Goal: Task Accomplishment & Management: Use online tool/utility

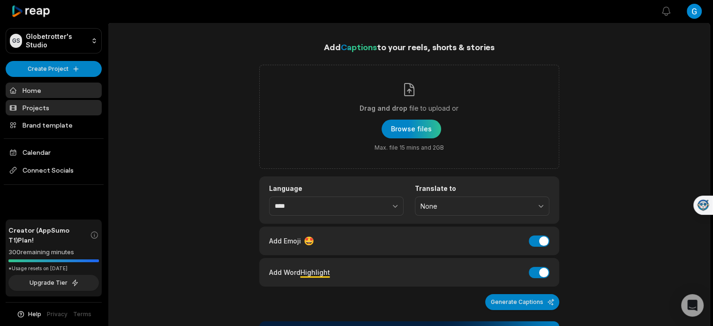
click at [45, 106] on link "Projects" at bounding box center [54, 107] width 96 height 15
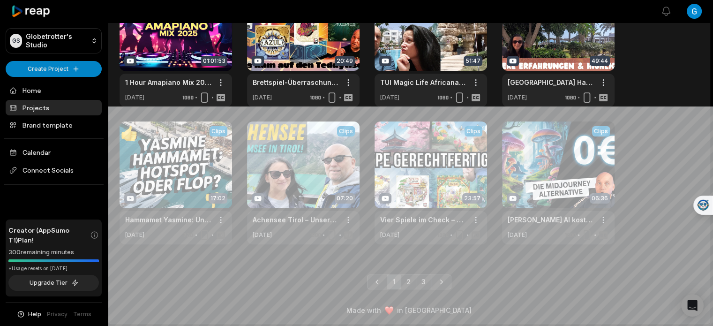
scroll to position [220, 0]
click at [409, 281] on link "2" at bounding box center [408, 281] width 15 height 15
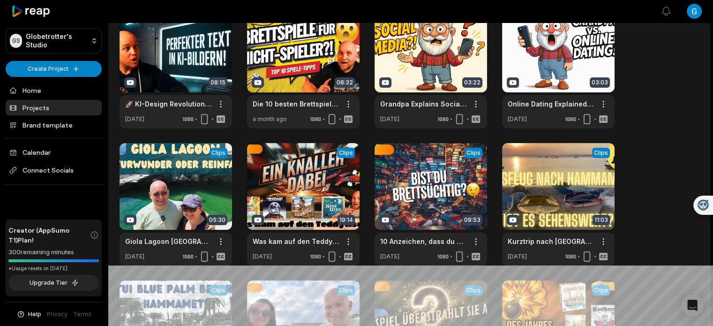
scroll to position [60, 0]
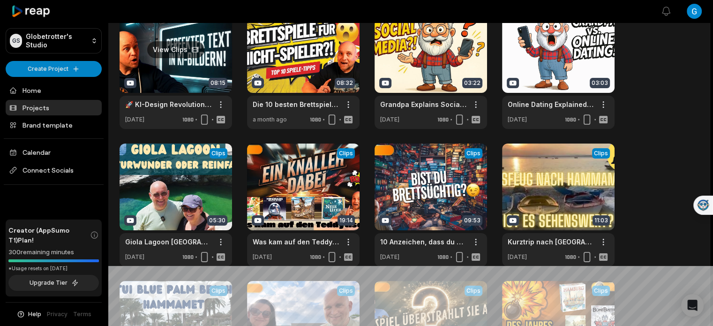
click at [150, 61] on link at bounding box center [176, 67] width 113 height 123
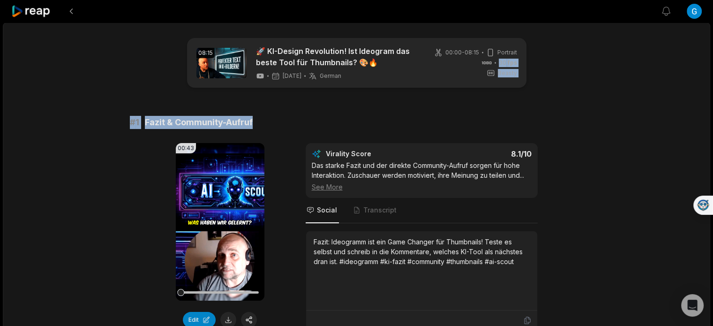
drag, startPoint x: 712, startPoint y: 31, endPoint x: 720, endPoint y: 89, distance: 58.2
click at [713, 89] on html "View notifications Open user menu 08:15 🚀 KI-Design Revolution! Ist Ideogram da…" at bounding box center [356, 163] width 713 height 326
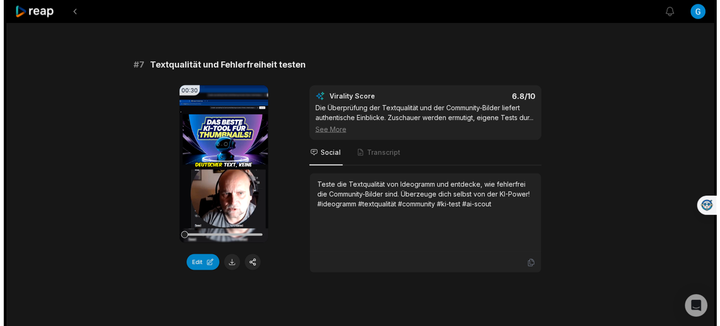
scroll to position [1713, 0]
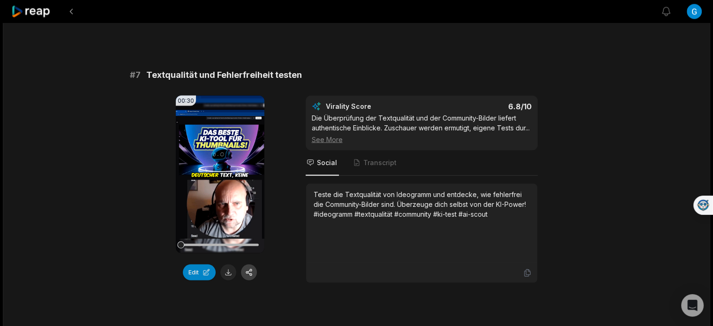
click at [251, 268] on button "button" at bounding box center [249, 272] width 16 height 16
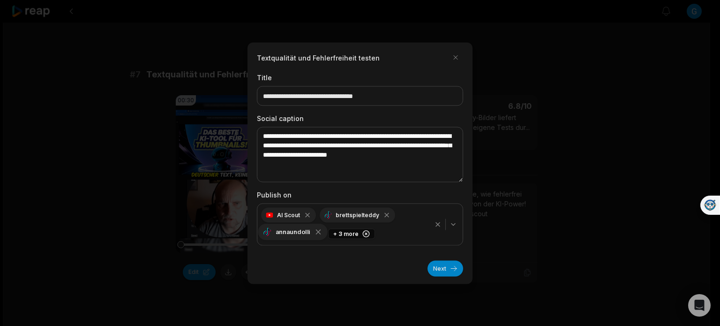
click at [315, 234] on icon "button" at bounding box center [318, 231] width 8 height 8
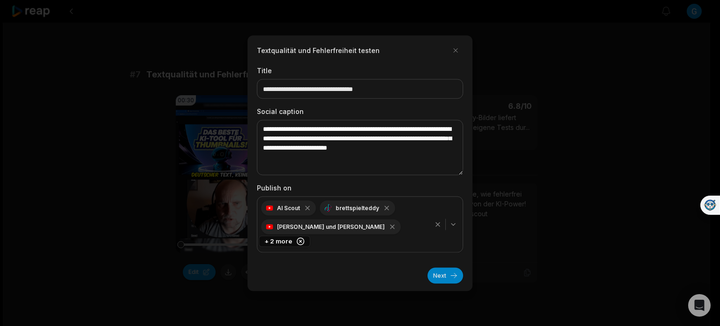
click at [305, 237] on icon "button" at bounding box center [300, 241] width 8 height 8
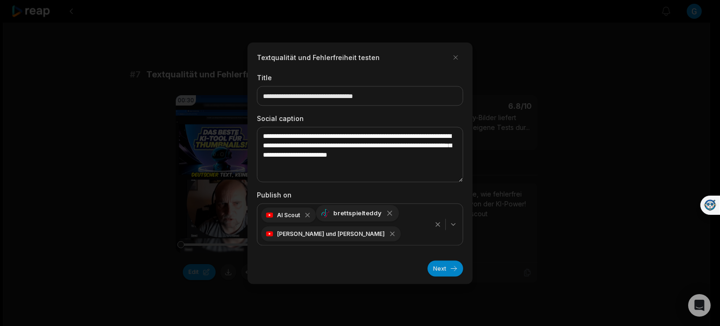
click at [385, 215] on icon "button" at bounding box center [389, 213] width 8 height 8
click at [394, 227] on icon "button" at bounding box center [398, 231] width 8 height 8
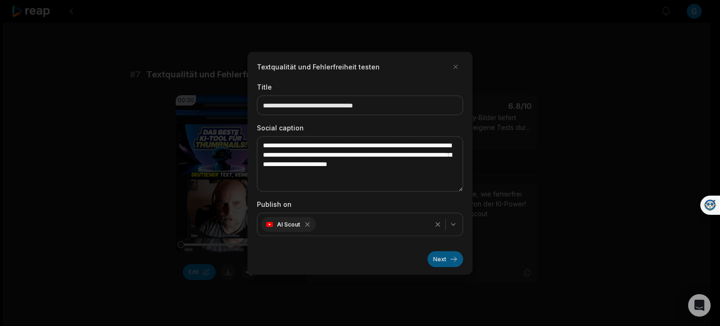
click at [452, 258] on button "Next" at bounding box center [446, 259] width 36 height 16
